Goal: Navigation & Orientation: Find specific page/section

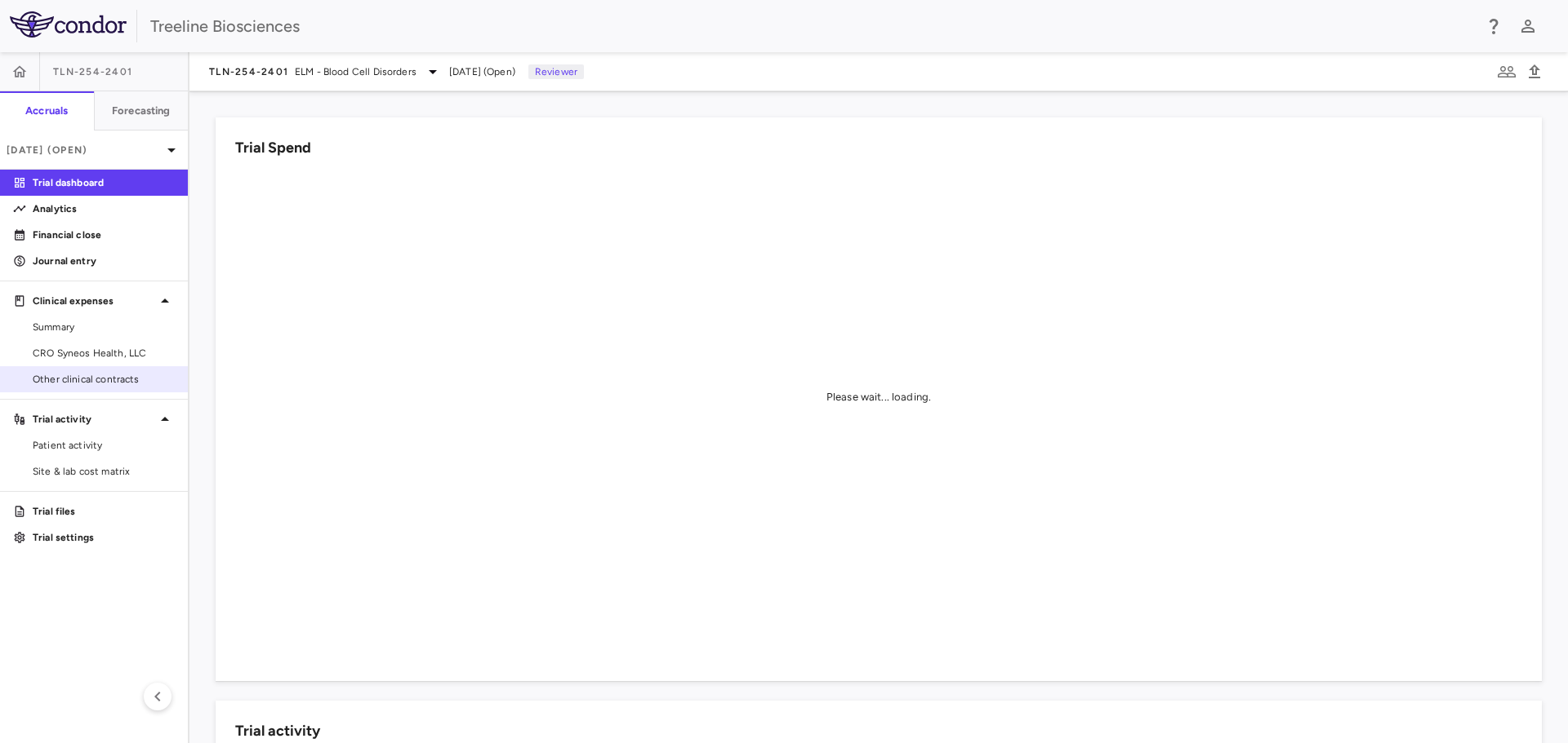
click at [72, 376] on span "Other clinical contracts" at bounding box center [103, 380] width 142 height 14
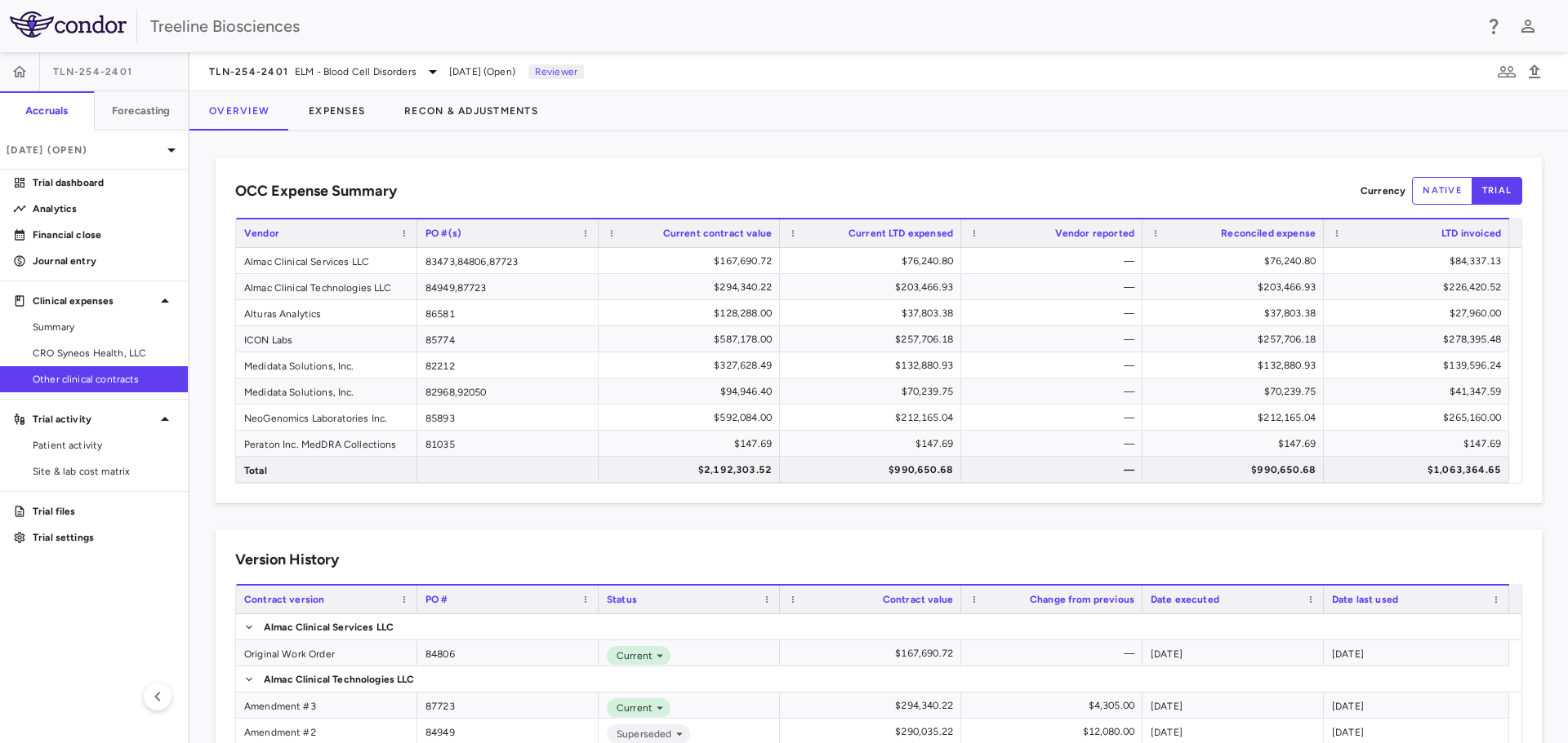
click at [83, 72] on span "TLN-254-2401" at bounding box center [93, 71] width 79 height 13
click at [82, 63] on div "TLN-254-2401" at bounding box center [94, 72] width 188 height 39
click at [299, 67] on span "ELM - Blood Cell Disorders" at bounding box center [356, 71] width 121 height 14
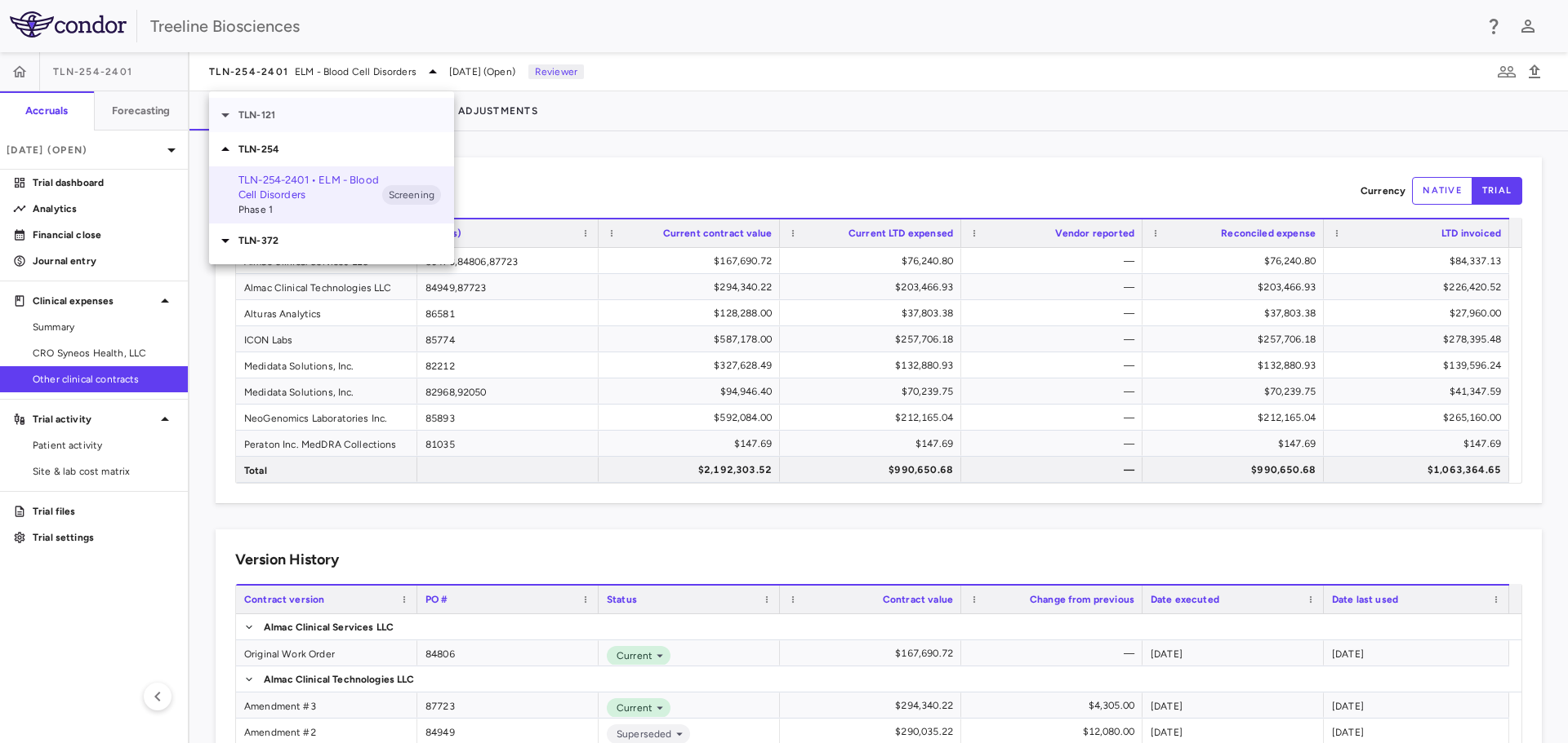
click at [258, 121] on p "TLN-121" at bounding box center [346, 115] width 216 height 14
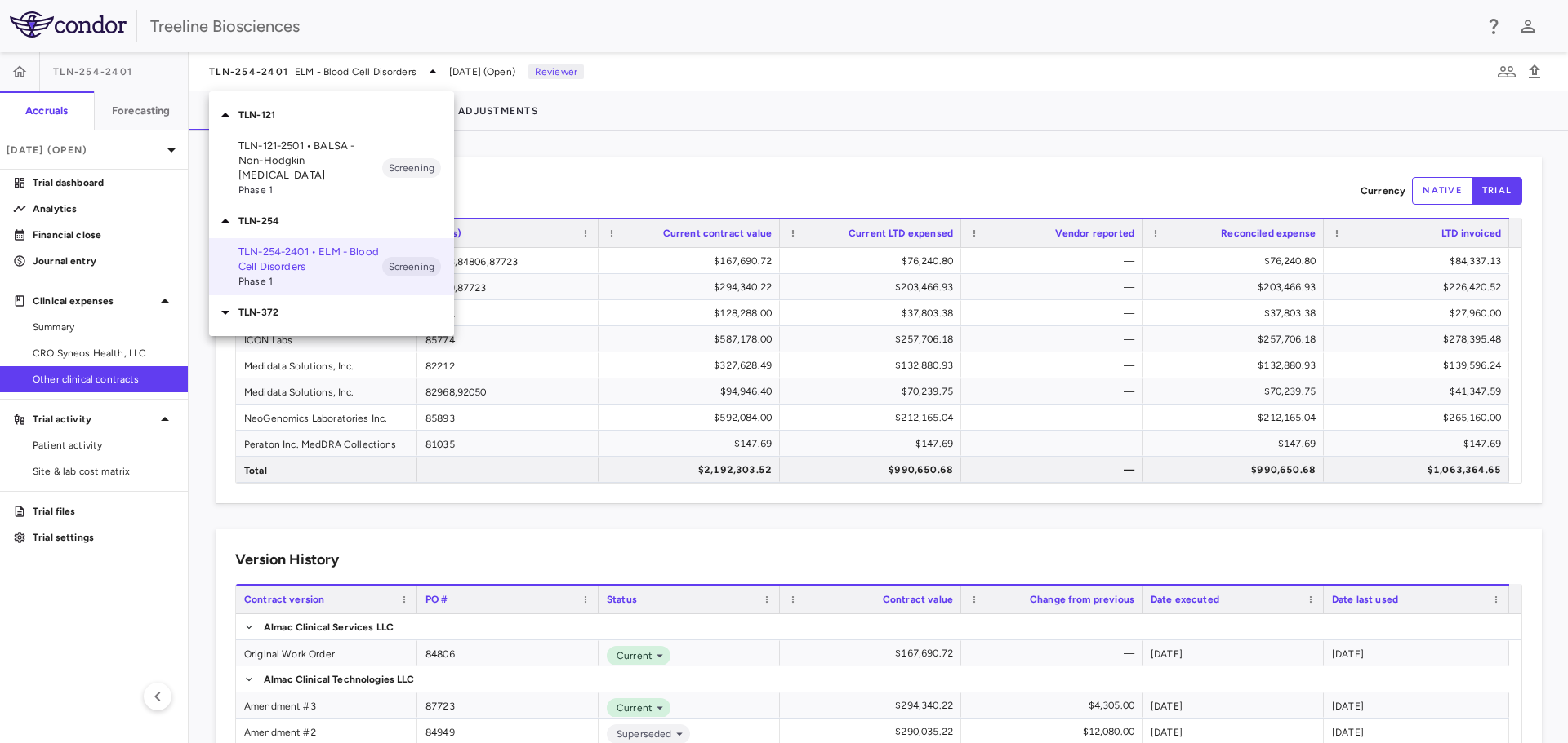
click at [318, 159] on p "TLN-121-2501 • BALSA - Non-Hodgkin Lymphomas" at bounding box center [309, 160] width 144 height 44
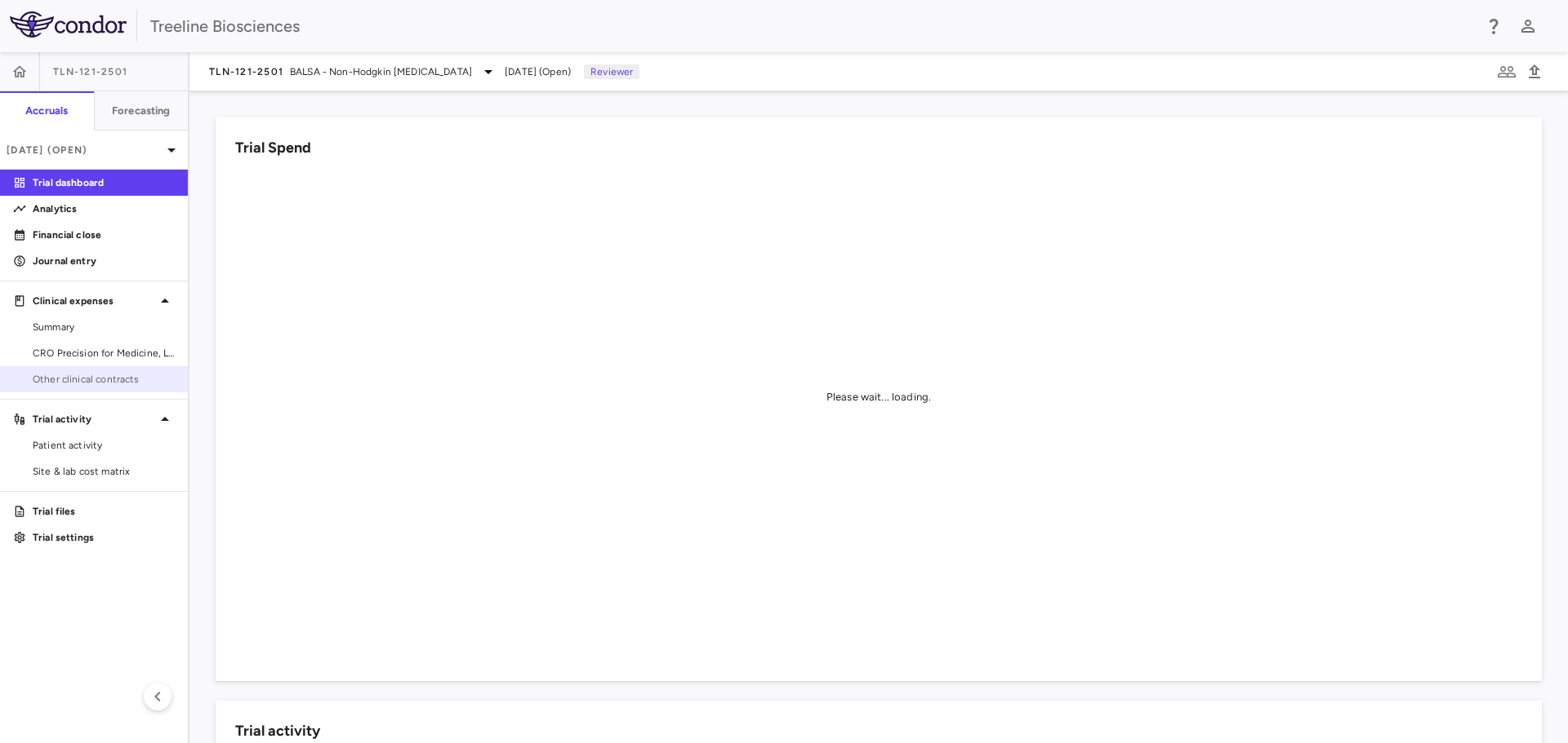
click at [94, 378] on span "Other clinical contracts" at bounding box center [103, 380] width 142 height 14
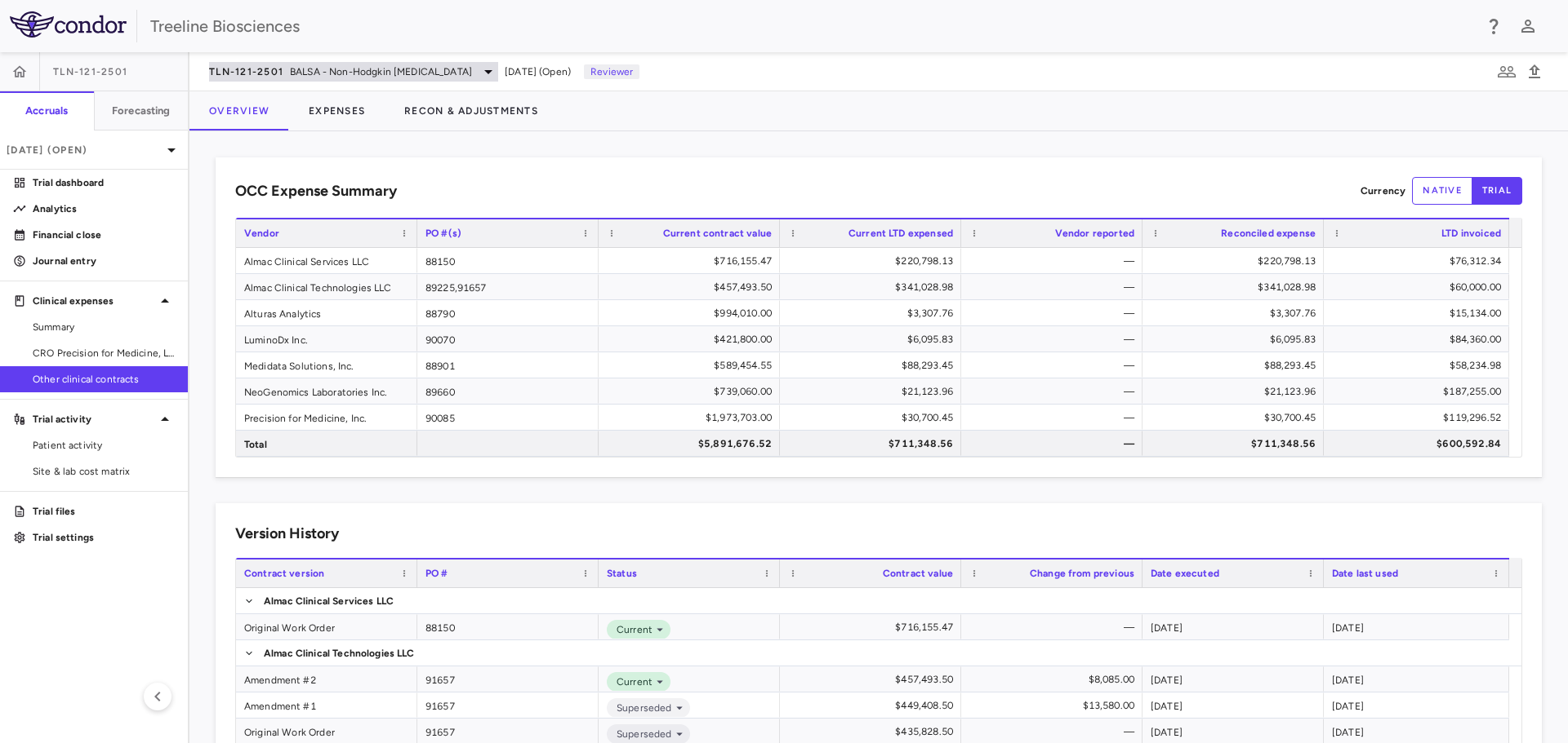
click at [304, 67] on span "BALSA - Non-Hodgkin Lymphomas" at bounding box center [381, 71] width 182 height 14
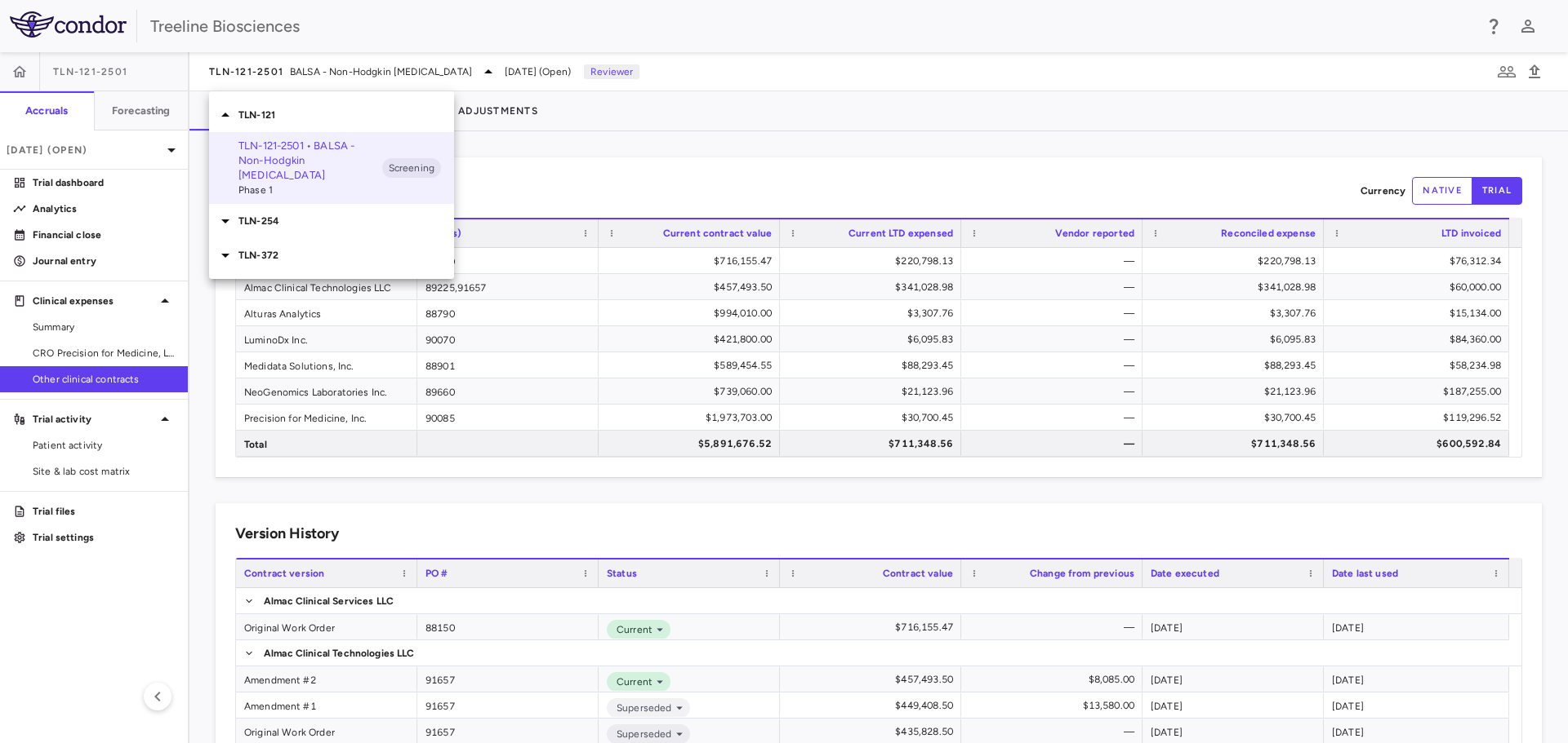
click at [250, 214] on p "TLN-254" at bounding box center [346, 221] width 216 height 14
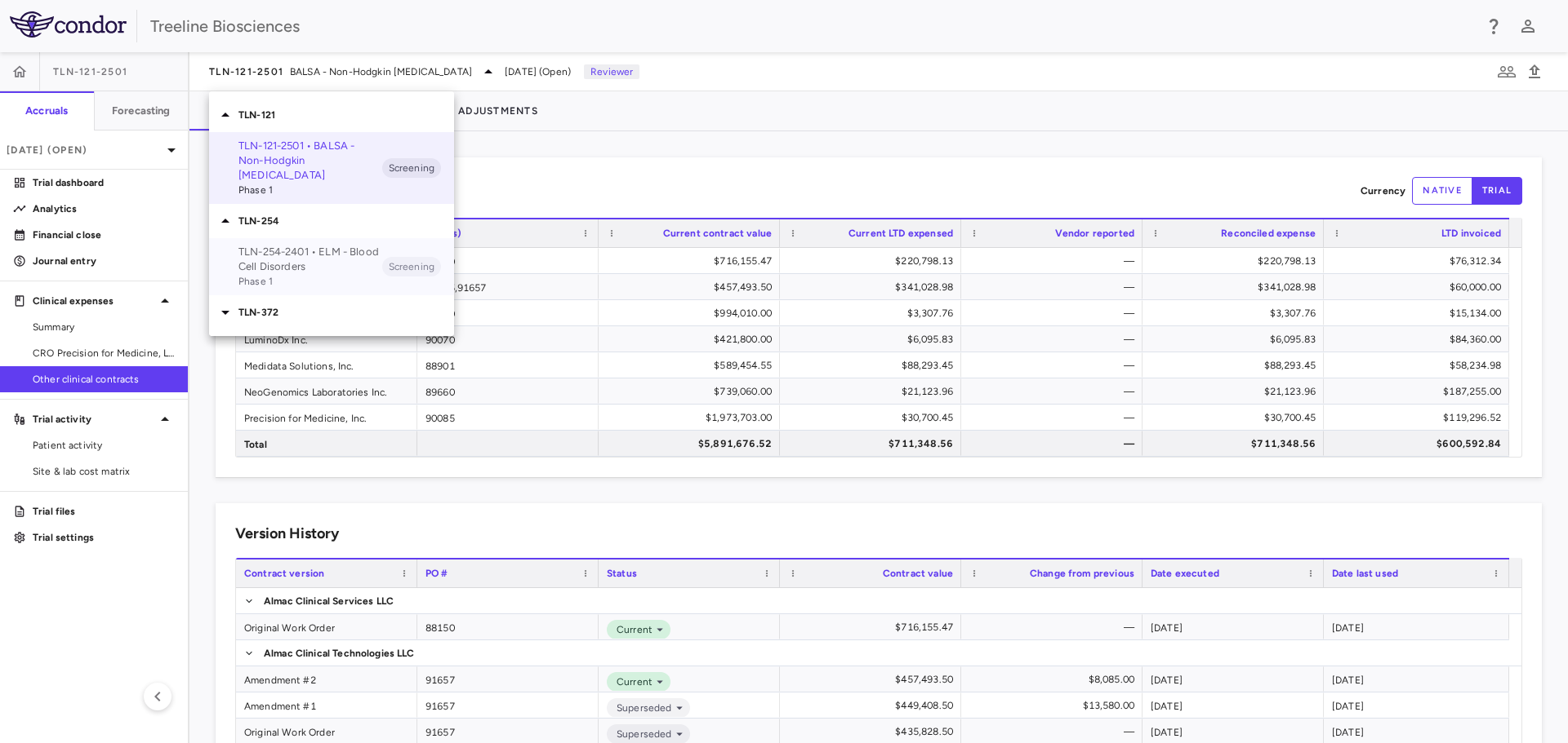
click at [258, 253] on p "TLN-254-2401 • ELM - Blood Cell Disorders" at bounding box center [309, 259] width 144 height 29
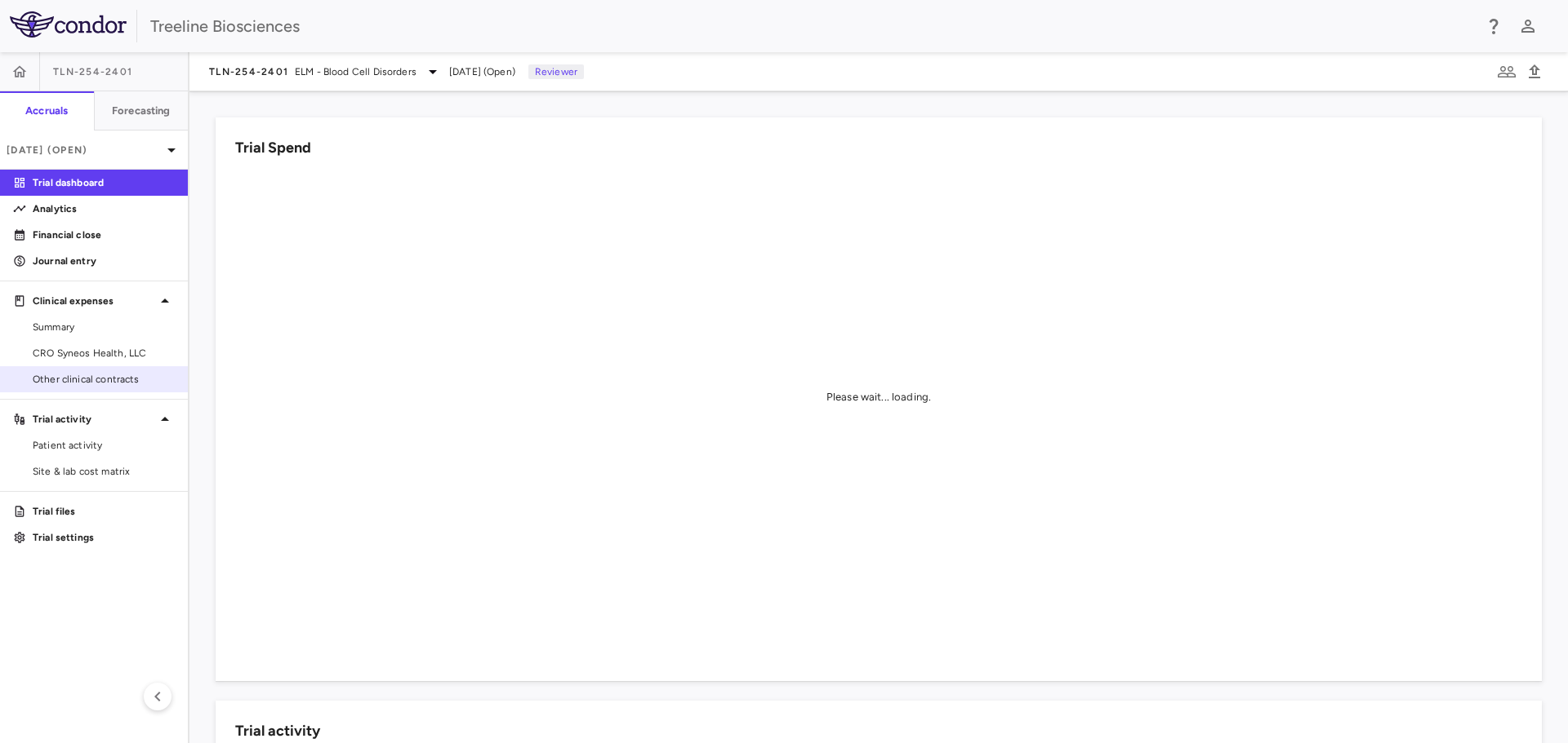
click at [97, 383] on span "Other clinical contracts" at bounding box center [103, 380] width 142 height 14
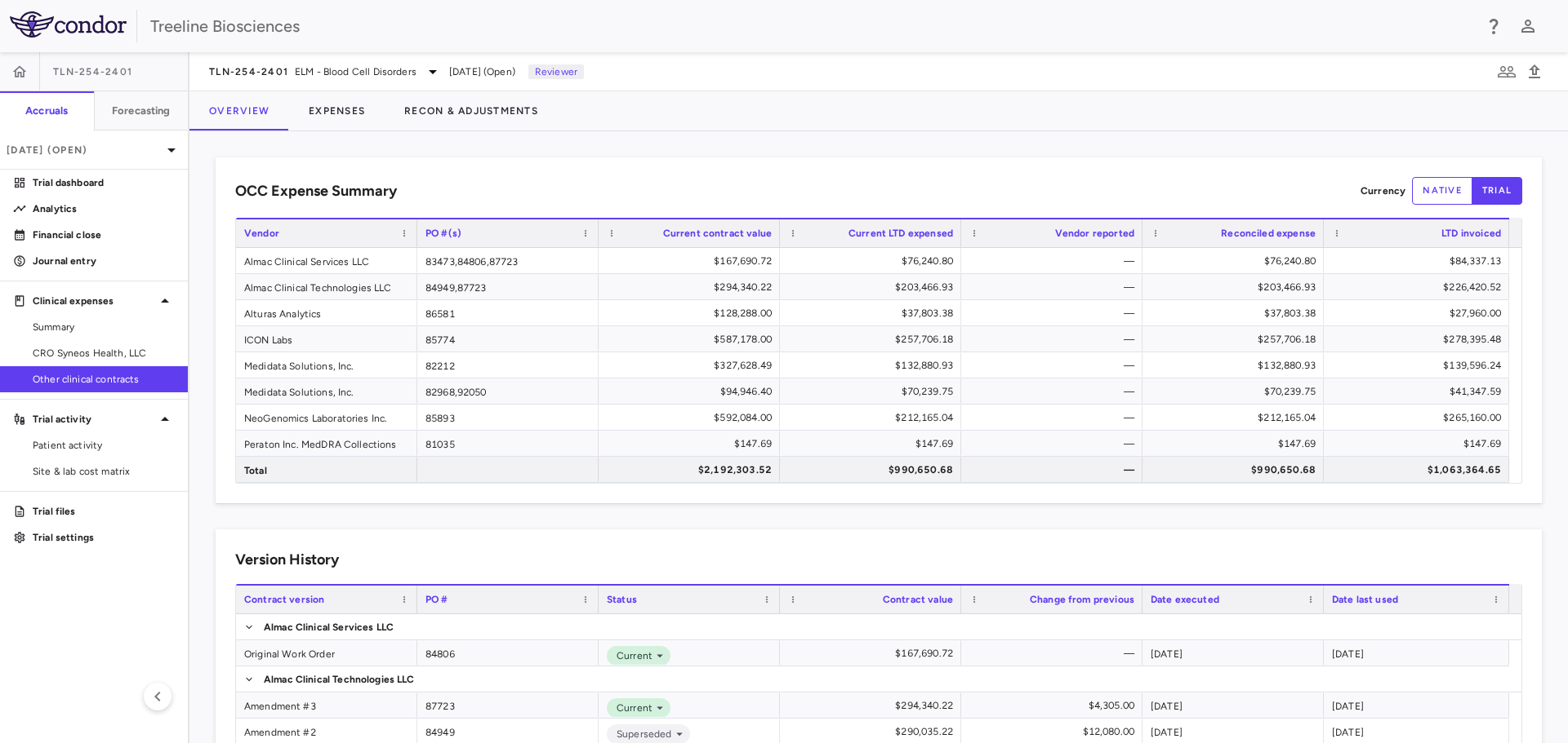
click at [283, 83] on div "TLN-254-2401 ELM - Blood Cell Disorders Sep 2025 (Open) Reviewer" at bounding box center [878, 72] width 1378 height 39
click at [283, 73] on span "TLN-254-2401" at bounding box center [248, 71] width 79 height 13
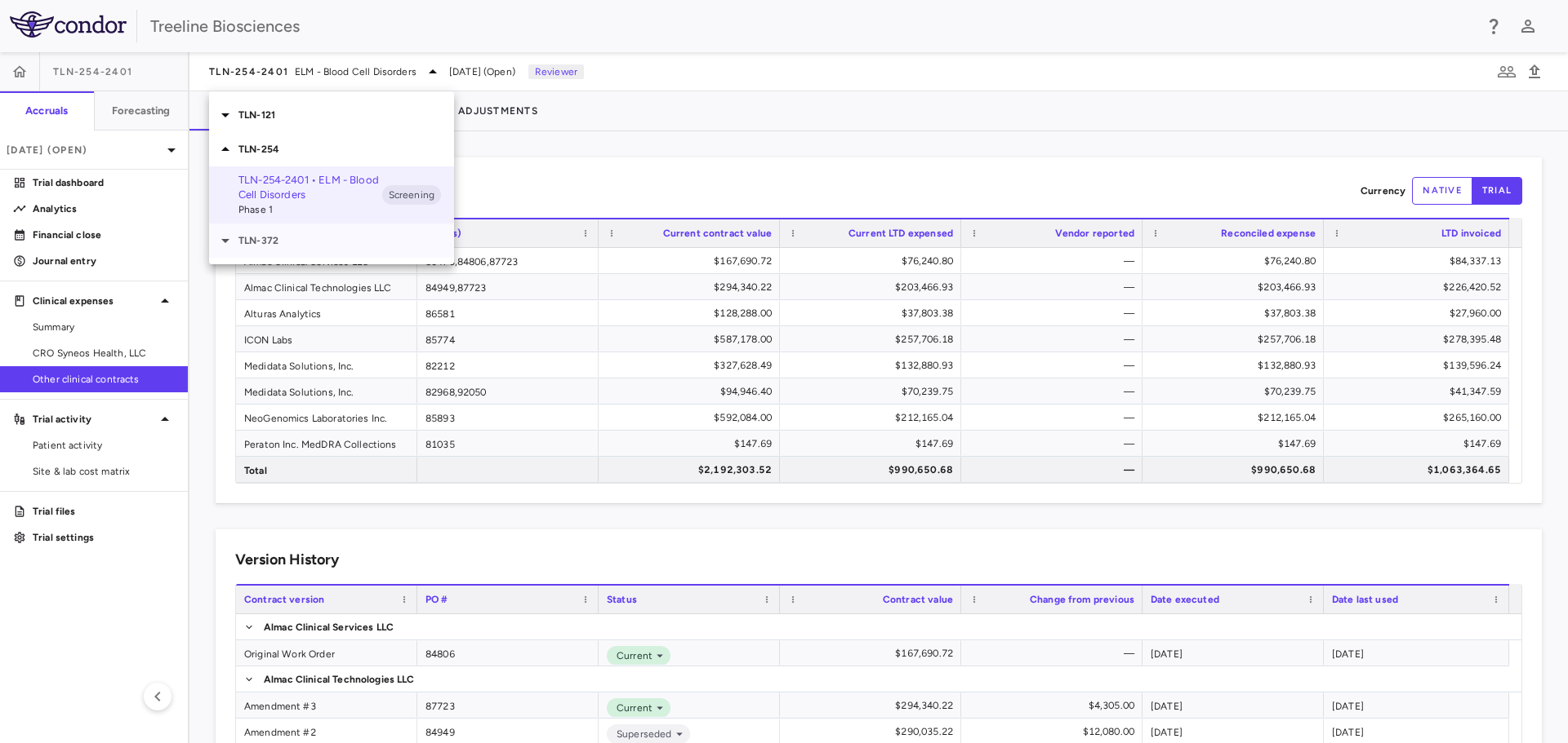
click at [248, 241] on p "TLN-372" at bounding box center [346, 241] width 216 height 14
click at [261, 294] on span "Phase 1" at bounding box center [309, 301] width 144 height 14
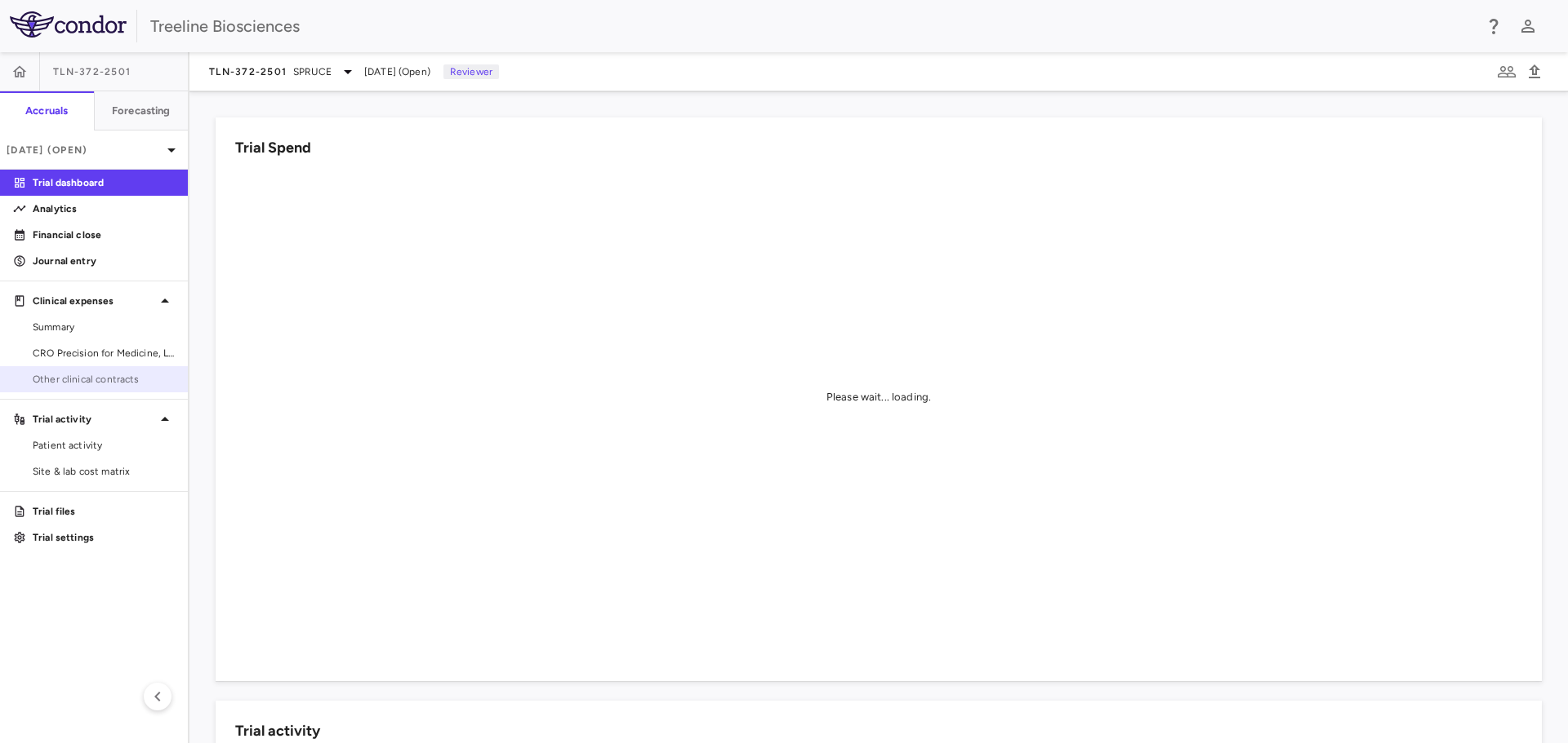
click at [110, 380] on span "Other clinical contracts" at bounding box center [103, 380] width 142 height 14
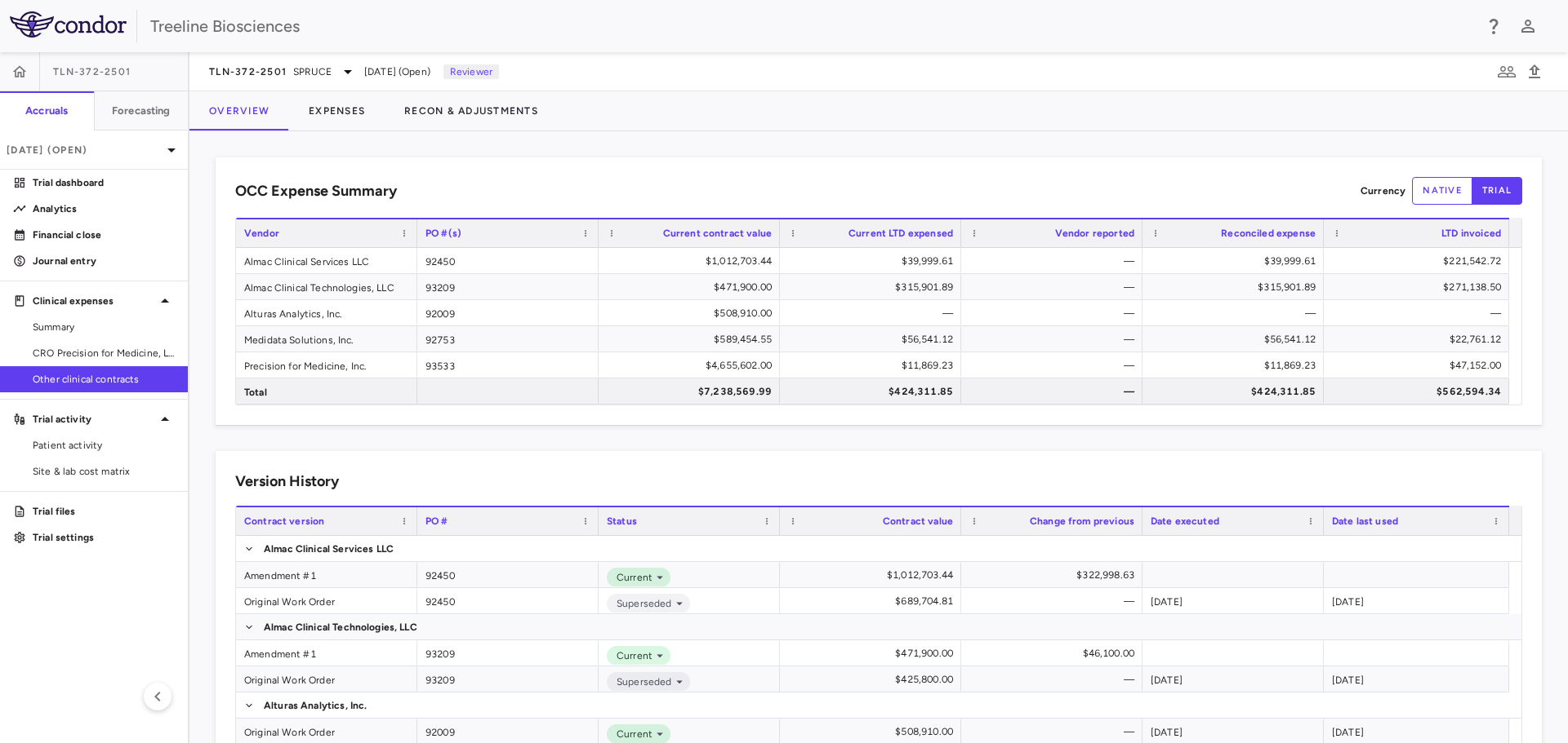
click at [431, 441] on div "OCC Expense Summary Currency native trial Drag here to set row groups Drag here…" at bounding box center [878, 514] width 1326 height 713
